Goal: Check status: Check status

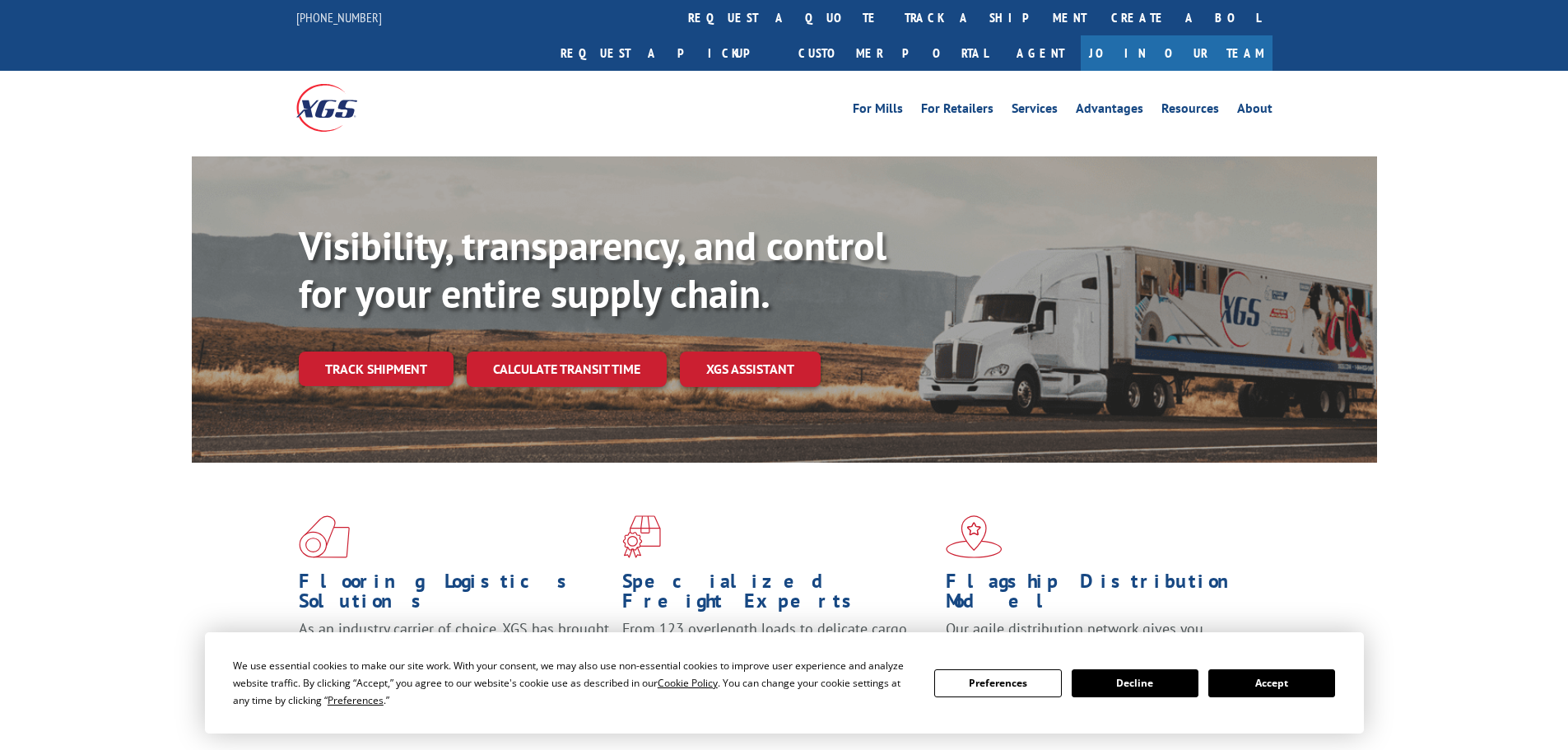
click at [892, 20] on link "track a shipment" at bounding box center [995, 17] width 206 height 35
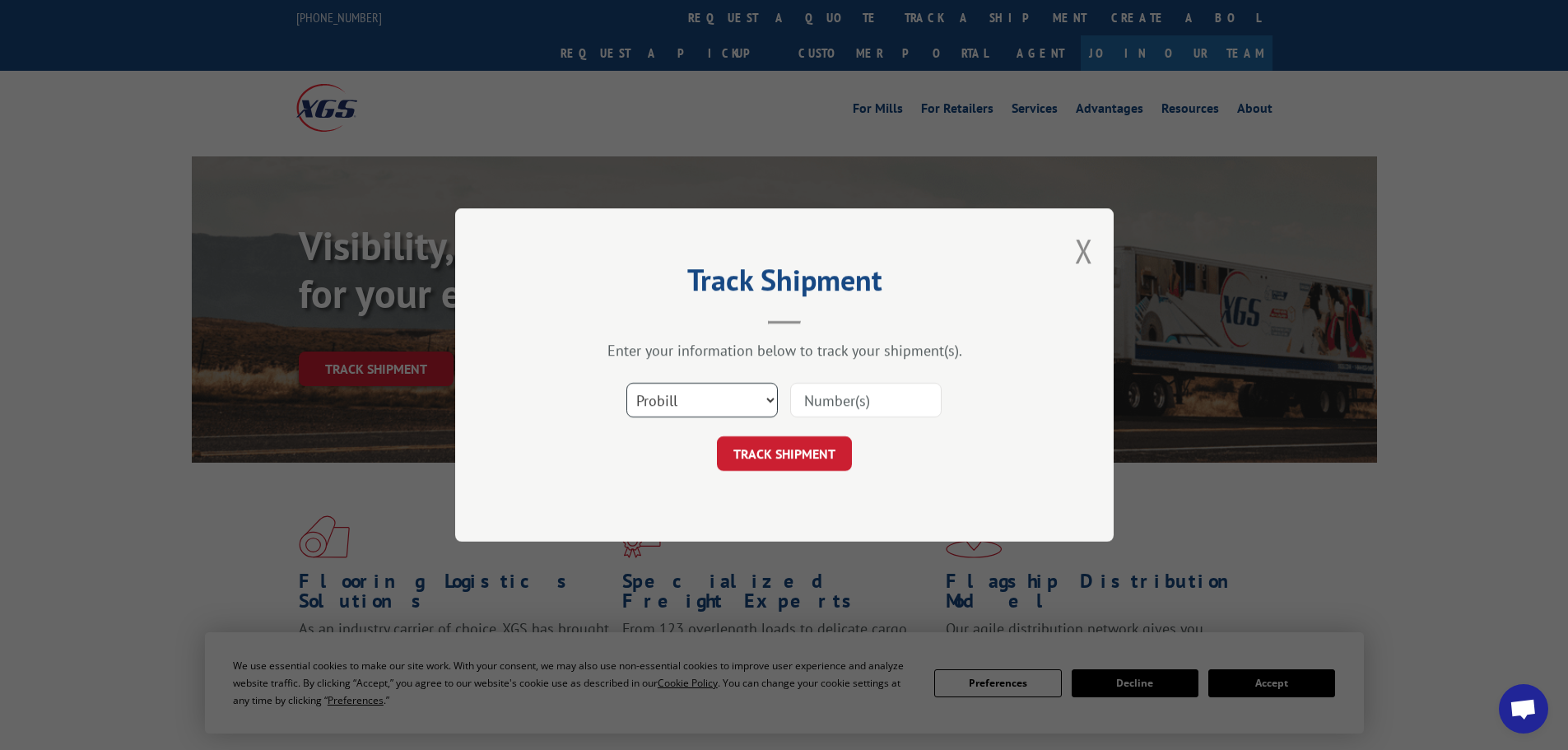
click at [741, 396] on select "Select category... Probill BOL PO" at bounding box center [702, 400] width 152 height 34
select select "po"
click at [626, 383] on select "Select category... Probill BOL PO" at bounding box center [702, 400] width 152 height 34
click at [857, 369] on div "Enter your information below to track your shipment(s). Select category... Prob…" at bounding box center [784, 406] width 494 height 130
click at [840, 396] on input at bounding box center [865, 400] width 152 height 34
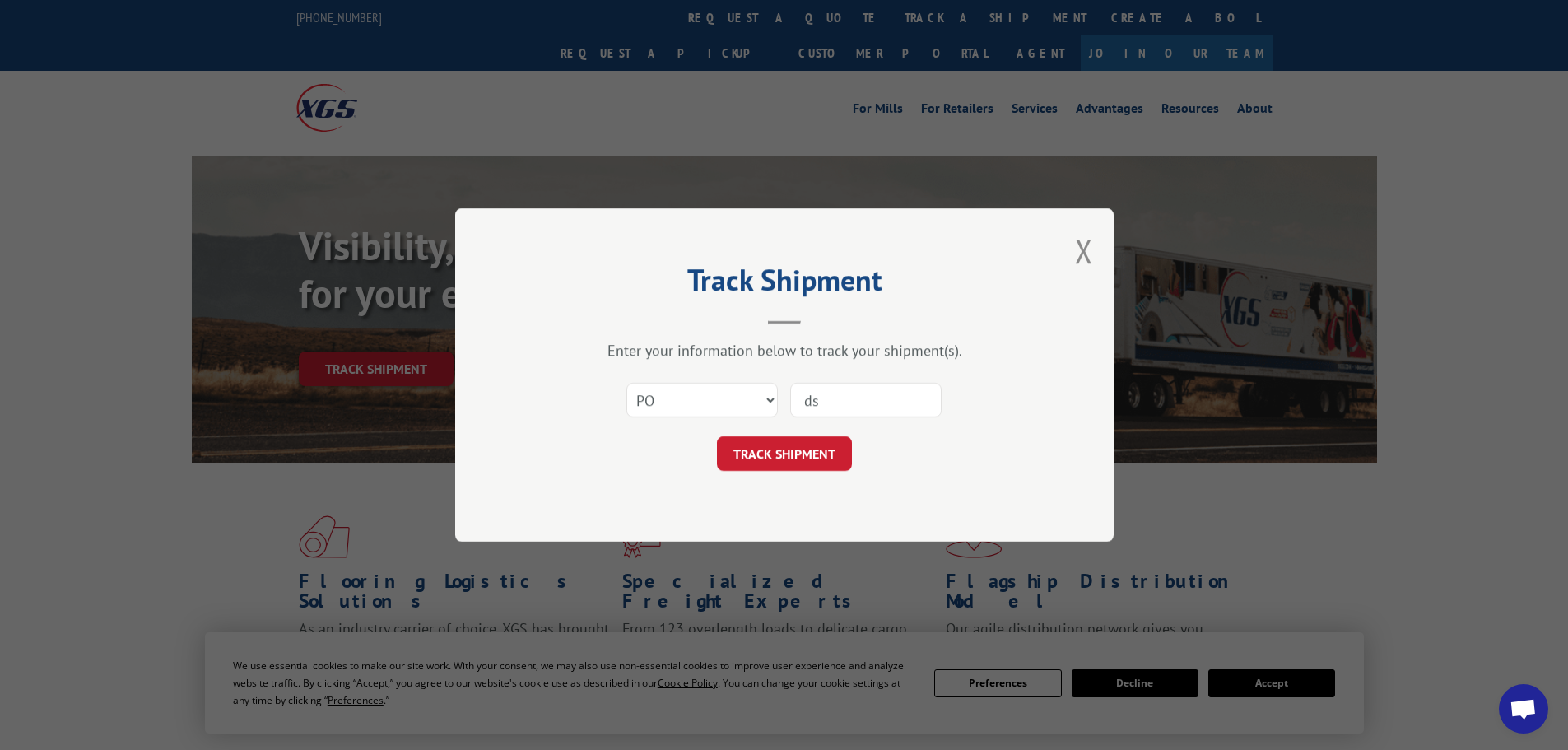
type input "d"
type input "DS003130"
click button "TRACK SHIPMENT" at bounding box center [784, 454] width 135 height 34
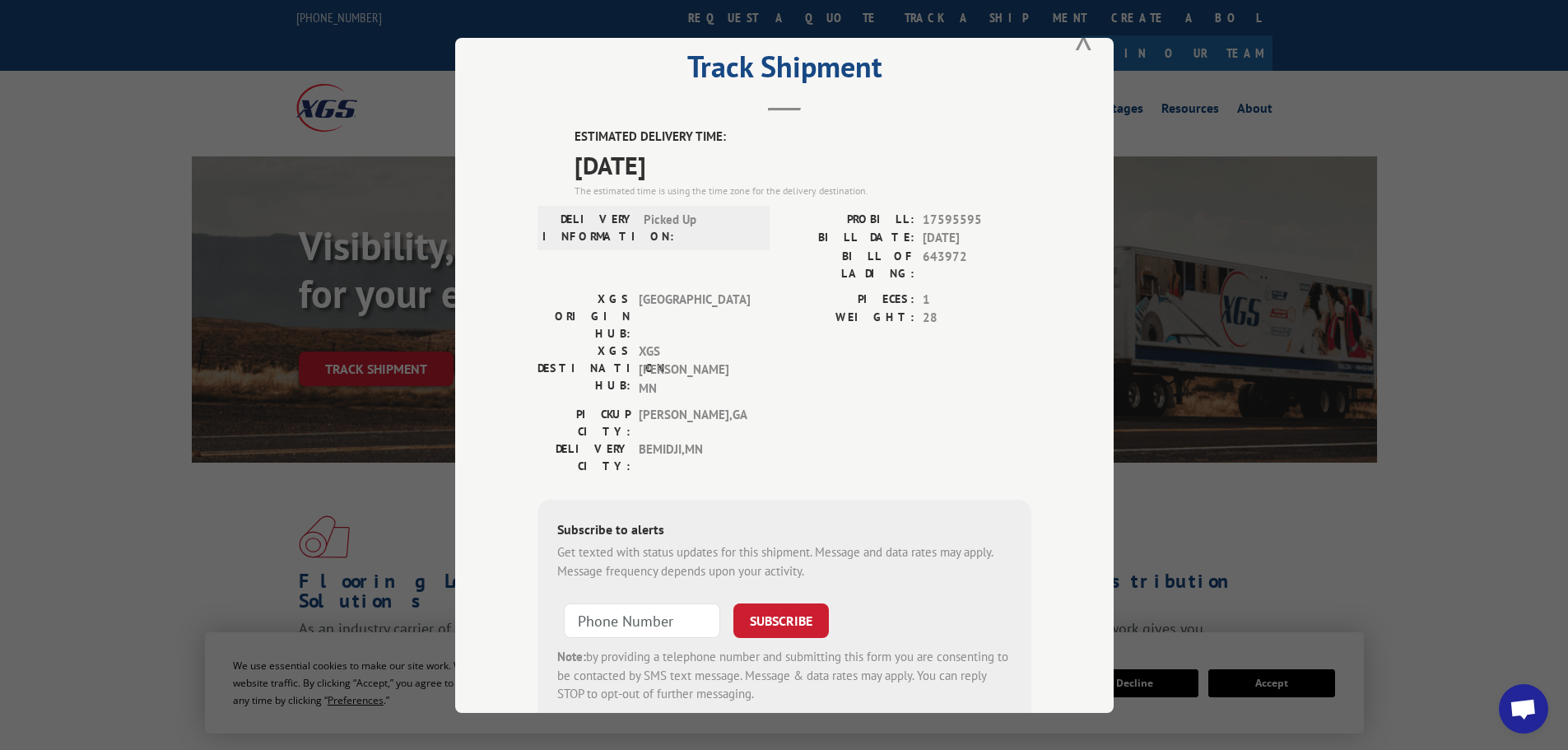
scroll to position [66, 0]
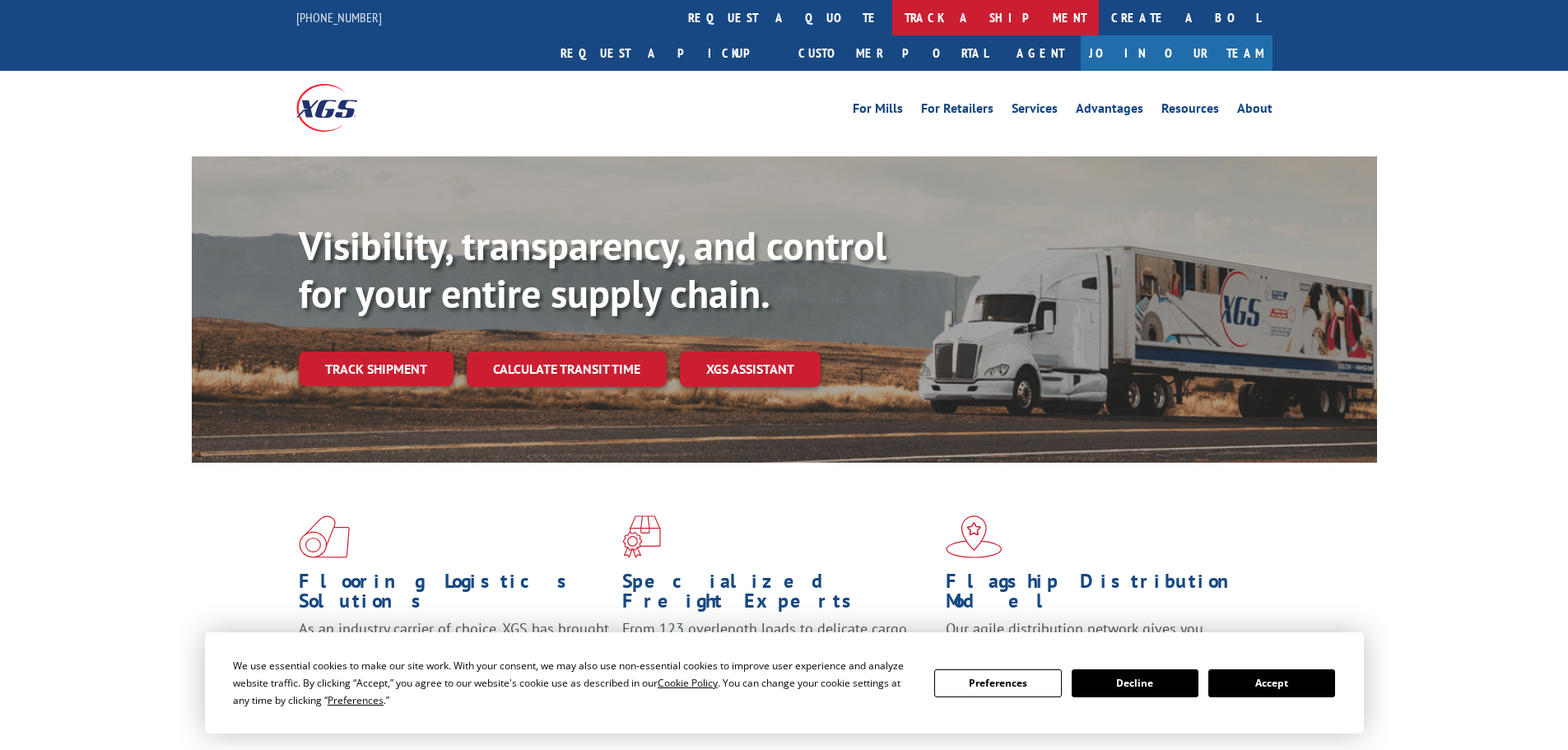
click at [892, 26] on link "track a shipment" at bounding box center [995, 17] width 206 height 35
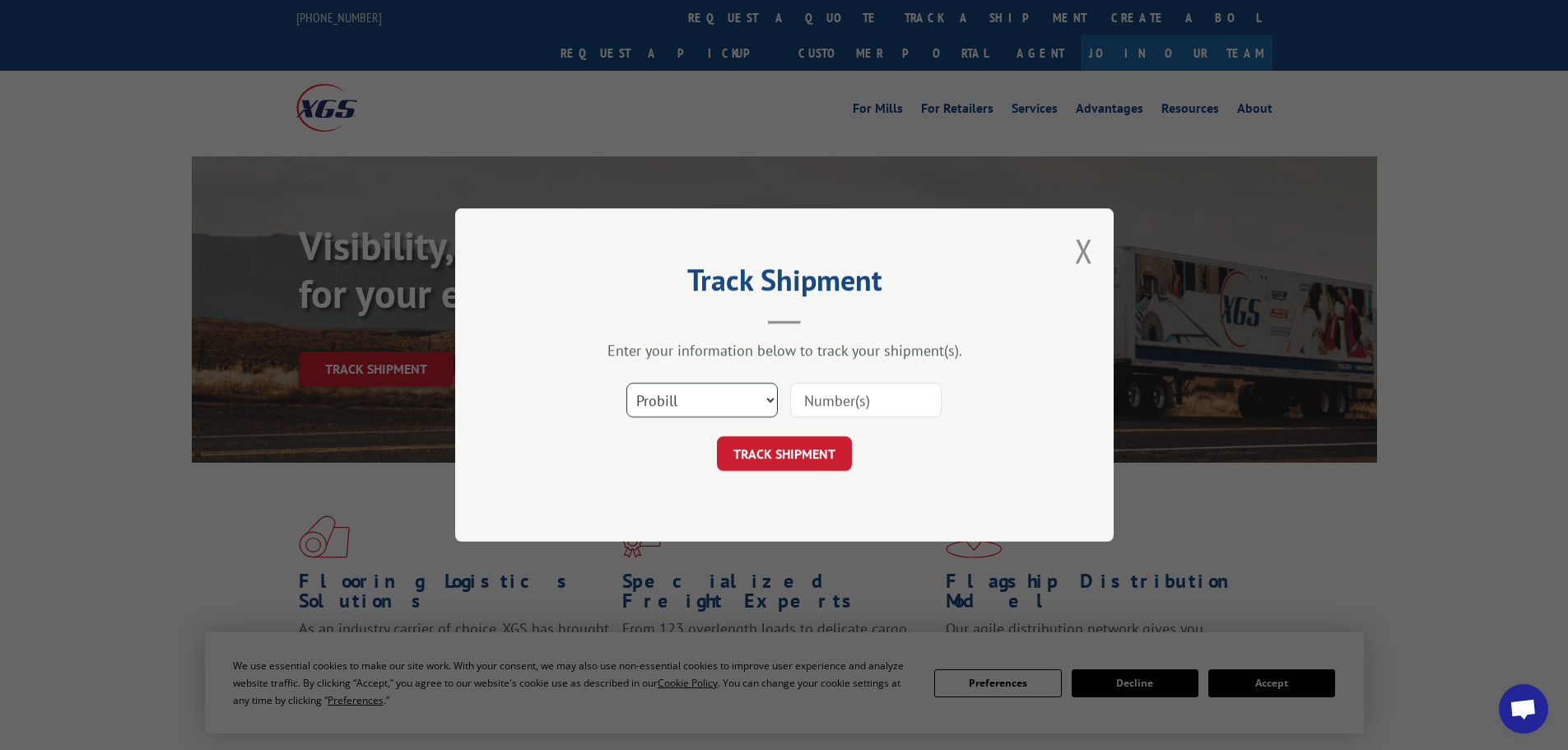
click at [719, 414] on select "Select category... Probill BOL PO" at bounding box center [702, 400] width 152 height 34
click at [856, 405] on input at bounding box center [865, 400] width 152 height 34
click at [856, 402] on input at bounding box center [865, 400] width 152 height 34
type input "2844104"
click at [832, 444] on button "TRACK SHIPMENT" at bounding box center [784, 454] width 135 height 34
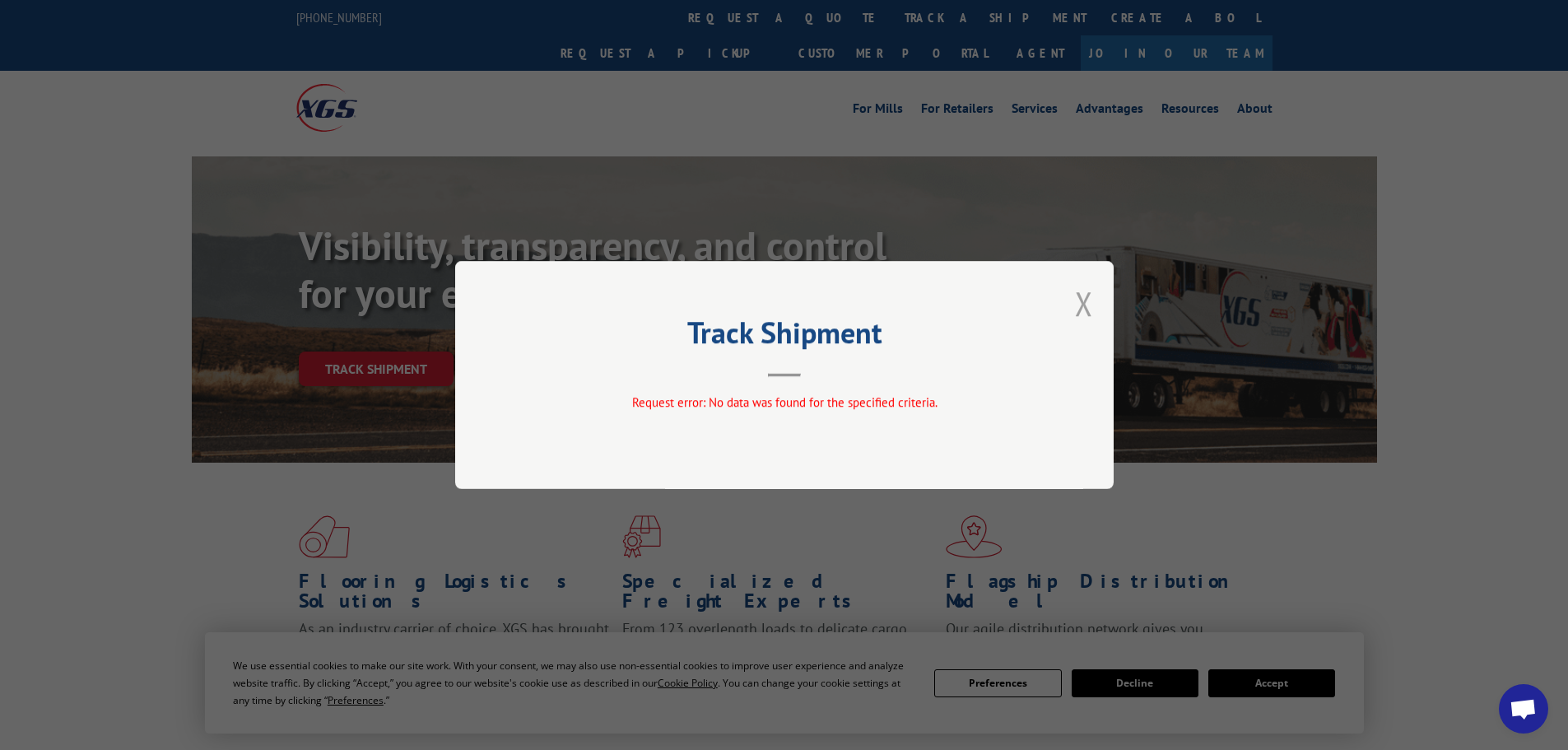
click at [1078, 304] on button "Close modal" at bounding box center [1083, 304] width 18 height 44
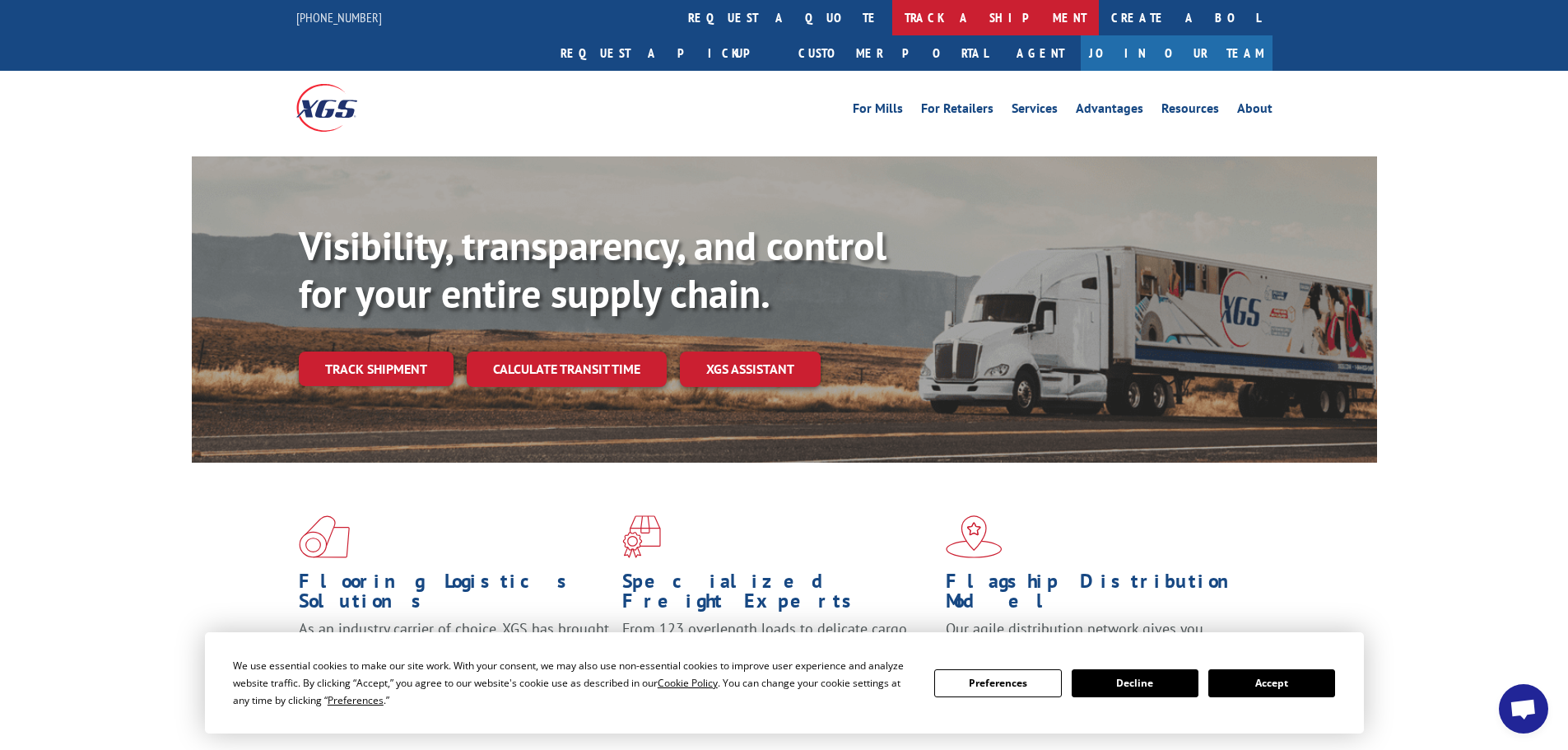
click at [892, 18] on link "track a shipment" at bounding box center [995, 17] width 206 height 35
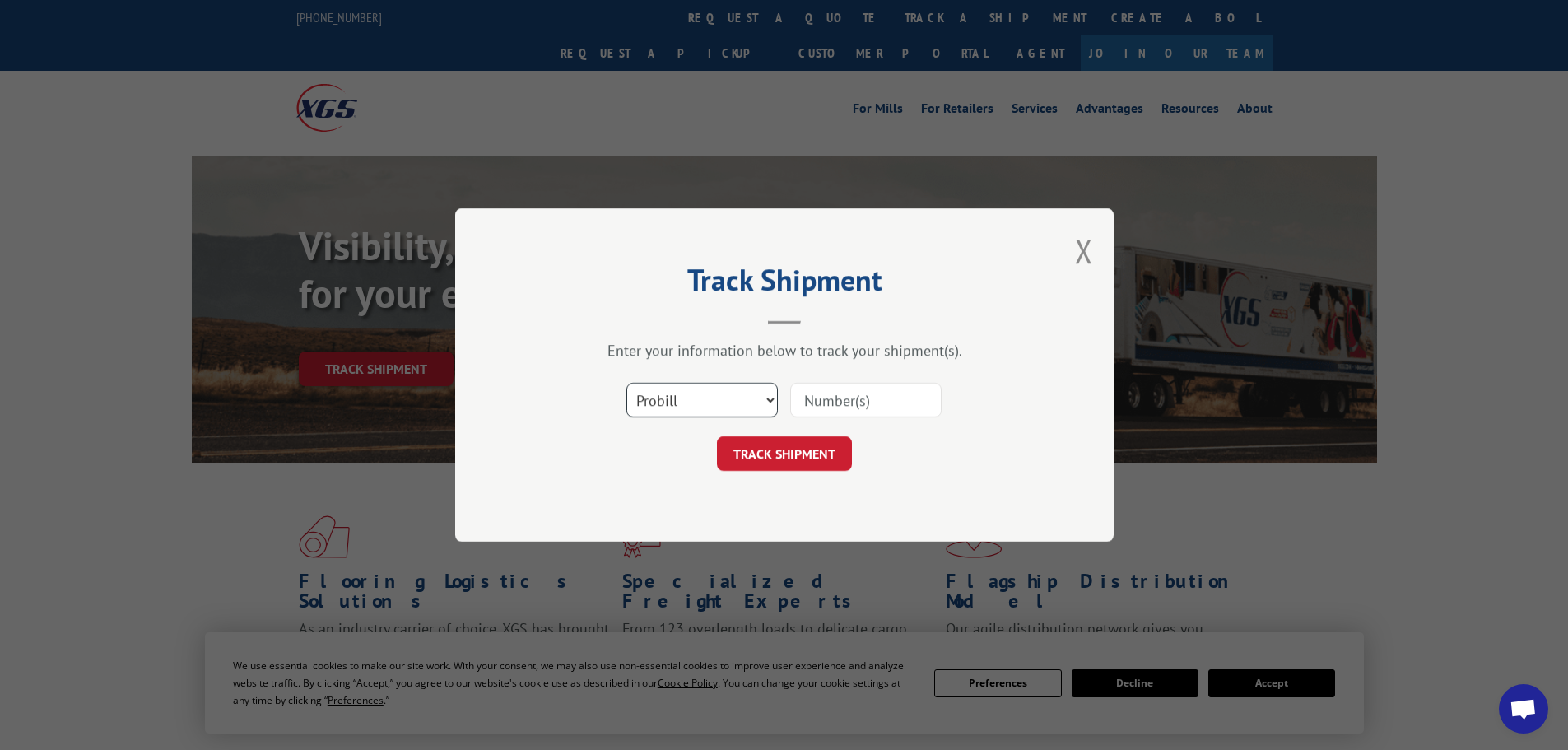
click at [712, 408] on select "Select category... Probill BOL PO" at bounding box center [702, 400] width 152 height 34
select select "bol"
click at [626, 383] on select "Select category... Probill BOL PO" at bounding box center [702, 400] width 152 height 34
drag, startPoint x: 842, startPoint y: 397, endPoint x: 830, endPoint y: 397, distance: 12.0
click at [842, 397] on input at bounding box center [865, 400] width 152 height 34
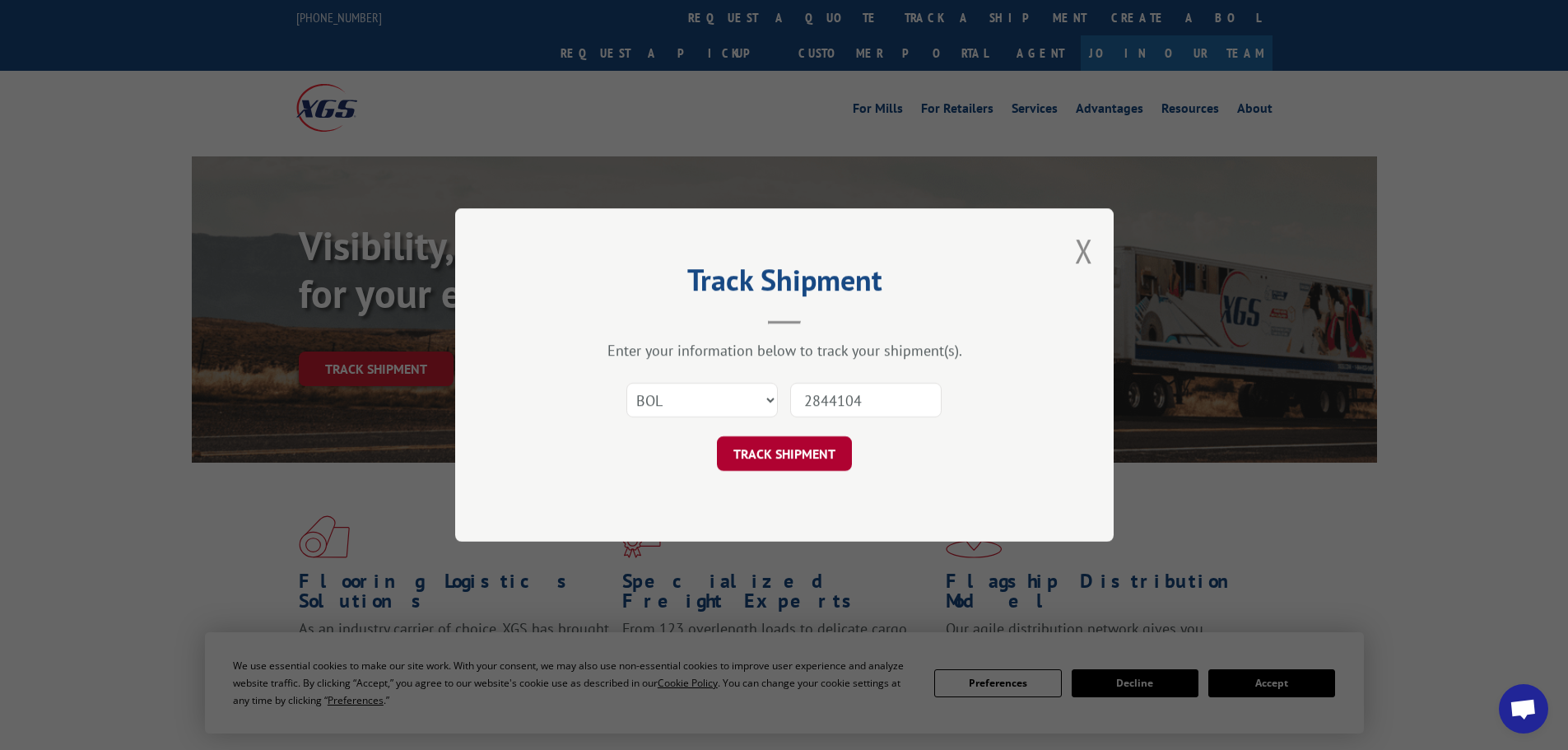
type input "2844104"
click at [770, 446] on button "TRACK SHIPMENT" at bounding box center [784, 454] width 135 height 34
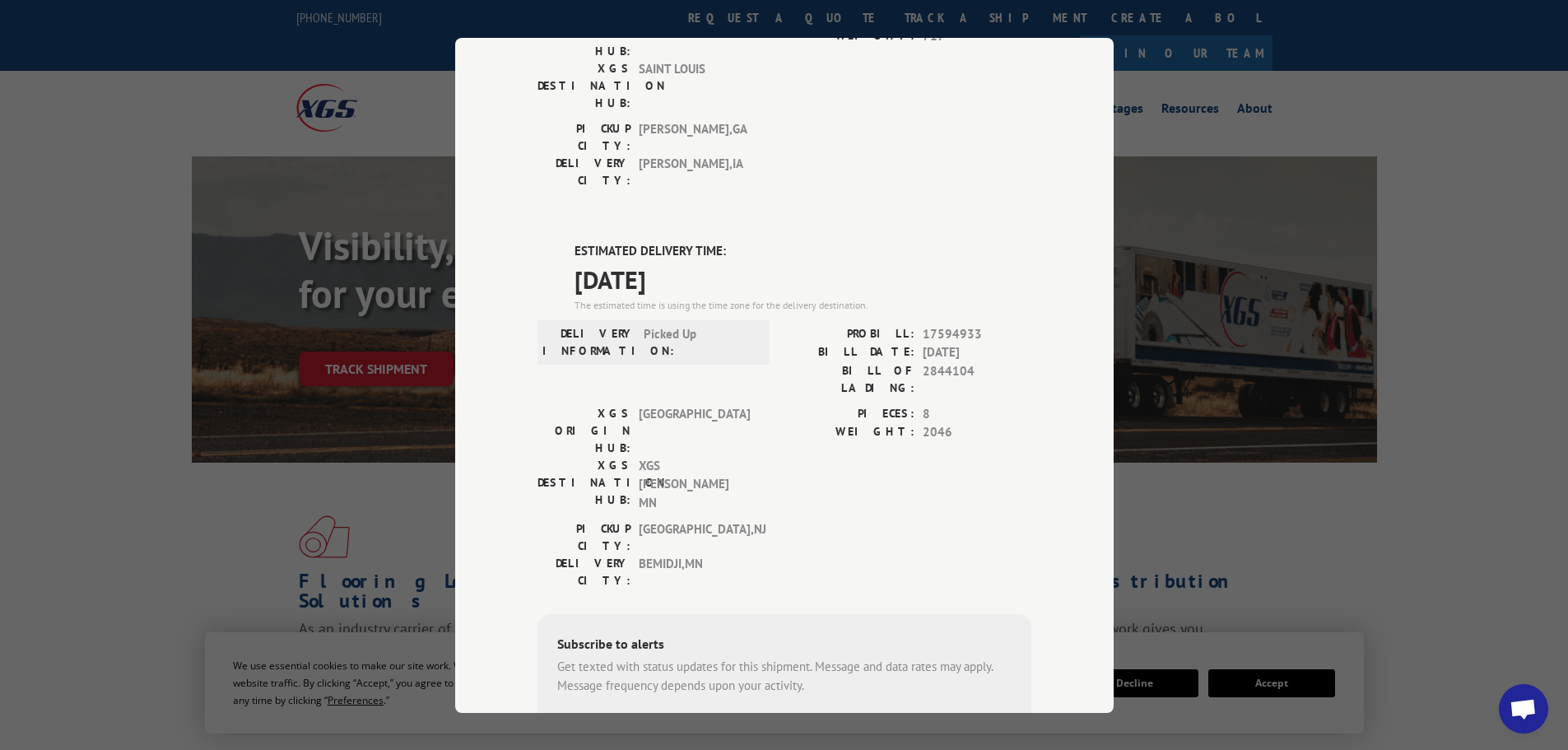
scroll to position [330, 0]
